Goal: Obtain resource: Obtain resource

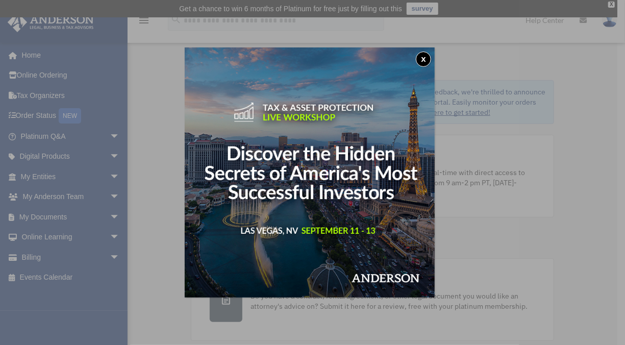
click at [144, 287] on div "x" at bounding box center [312, 172] width 625 height 345
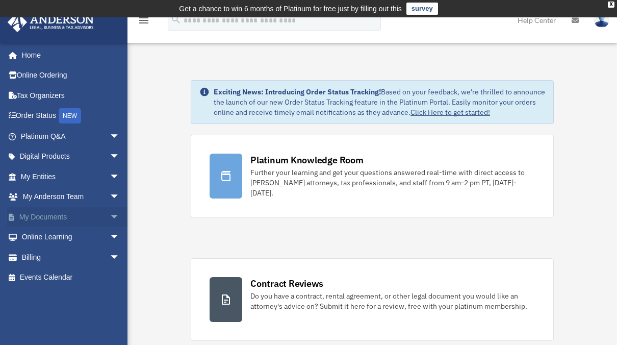
click at [110, 214] on span "arrow_drop_down" at bounding box center [120, 216] width 20 height 21
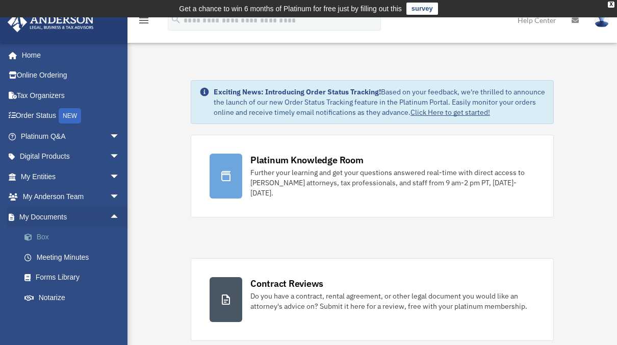
click at [81, 238] on link "Box" at bounding box center [74, 237] width 121 height 20
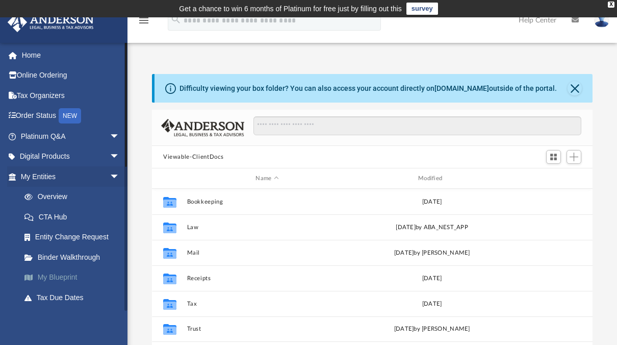
scroll to position [224, 432]
click at [110, 130] on span "arrow_drop_down" at bounding box center [120, 136] width 20 height 21
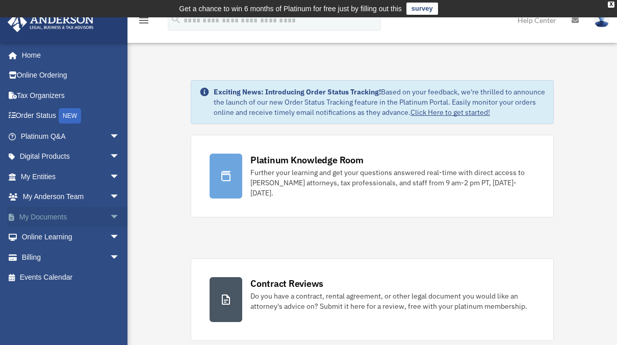
click at [110, 211] on span "arrow_drop_down" at bounding box center [120, 216] width 20 height 21
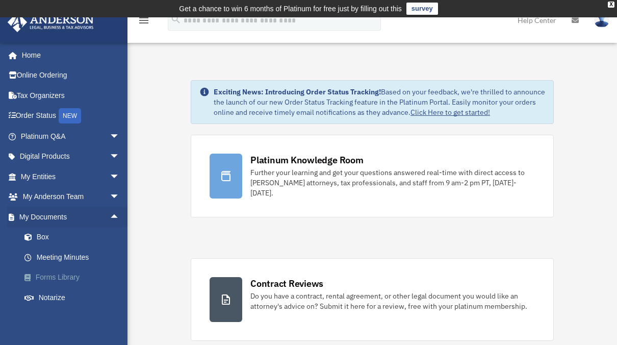
click at [76, 273] on link "Forms Library" at bounding box center [74, 277] width 121 height 20
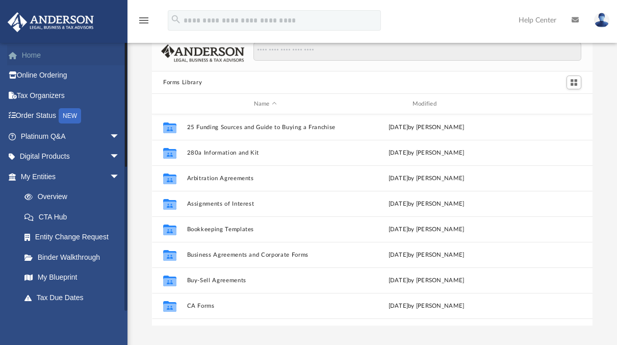
scroll to position [41, 0]
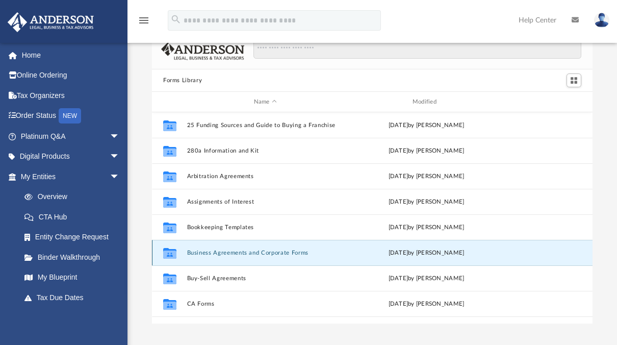
click at [209, 253] on button "Business Agreements and Corporate Forms" at bounding box center [265, 252] width 157 height 7
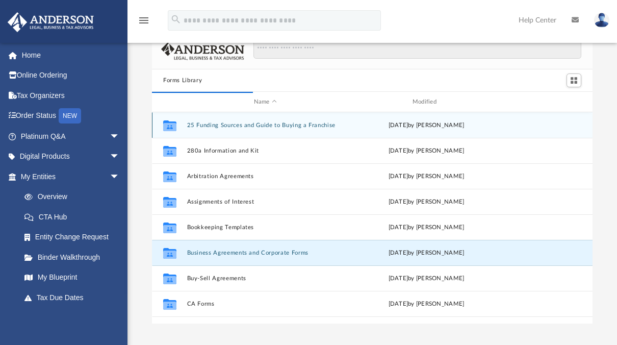
scroll to position [8, 8]
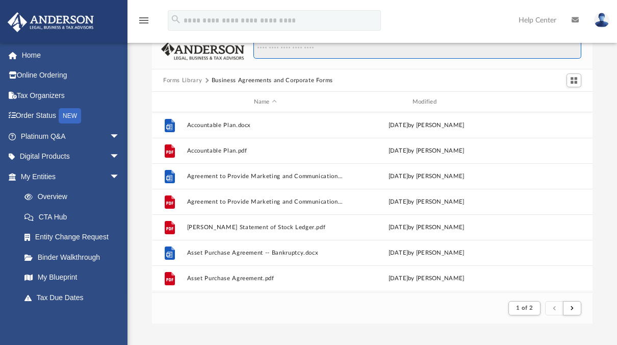
click at [294, 49] on input "Search files and folders" at bounding box center [417, 49] width 328 height 19
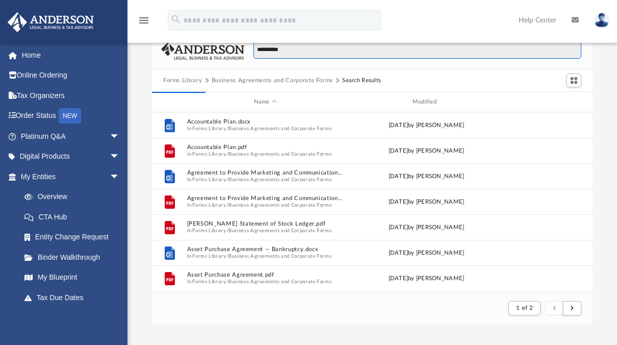
scroll to position [224, 432]
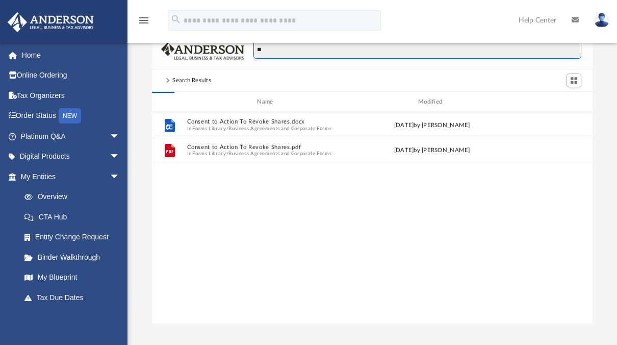
type input "*"
type input "**********"
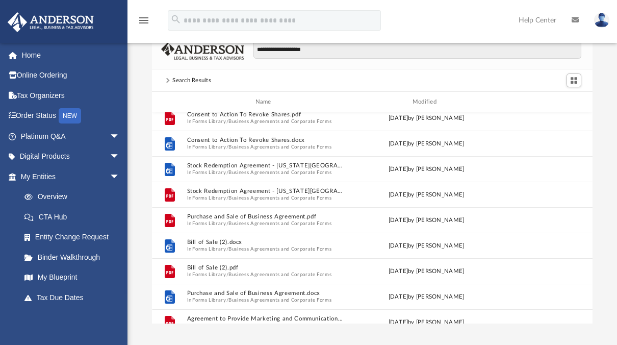
scroll to position [0, 0]
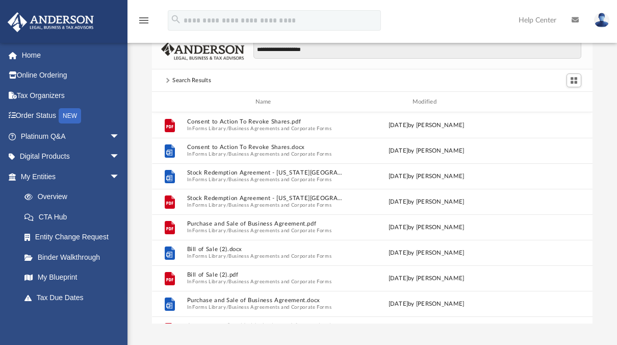
drag, startPoint x: 334, startPoint y: 2, endPoint x: 138, endPoint y: 302, distance: 358.0
click at [138, 302] on div "**********" at bounding box center [371, 178] width 489 height 290
click at [131, 105] on div "**********" at bounding box center [371, 178] width 489 height 290
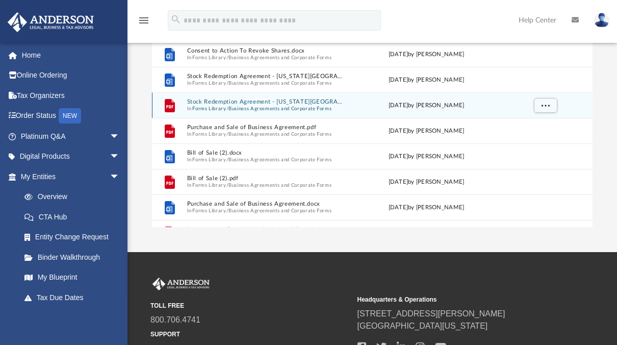
scroll to position [148, 0]
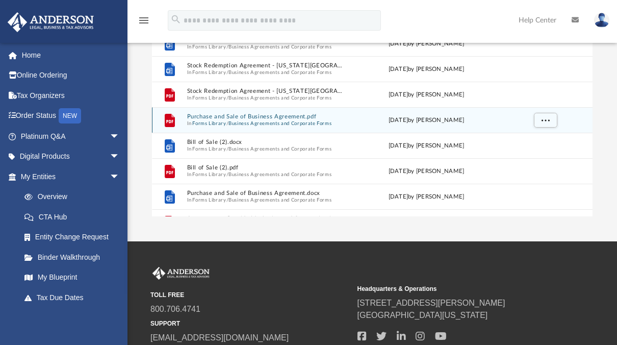
click at [330, 120] on button "Business Agreements and Corporate Forms" at bounding box center [279, 123] width 103 height 7
